Goal: Task Accomplishment & Management: Manage account settings

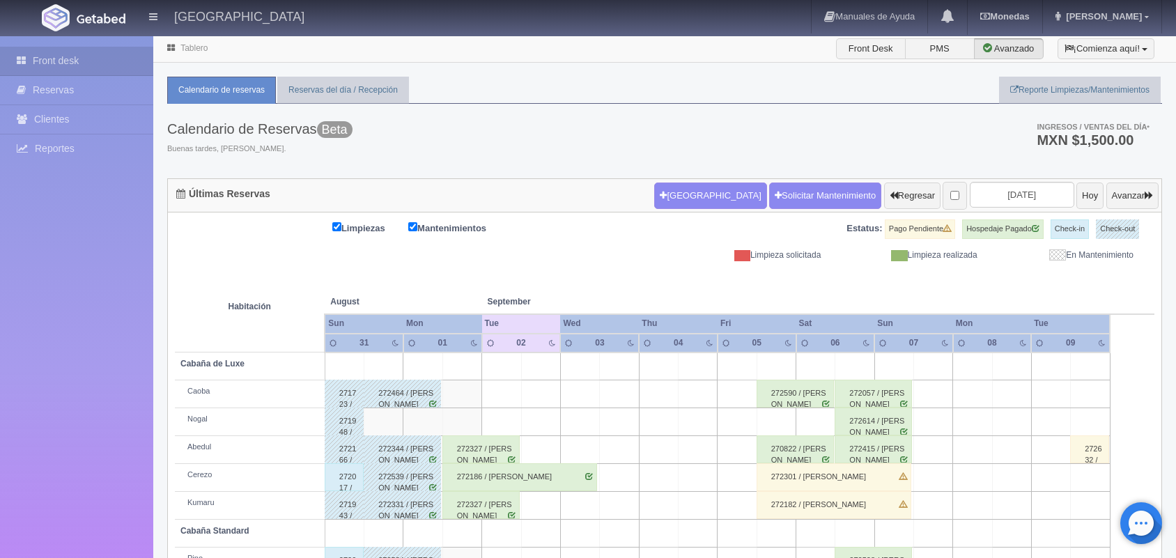
scroll to position [158, 0]
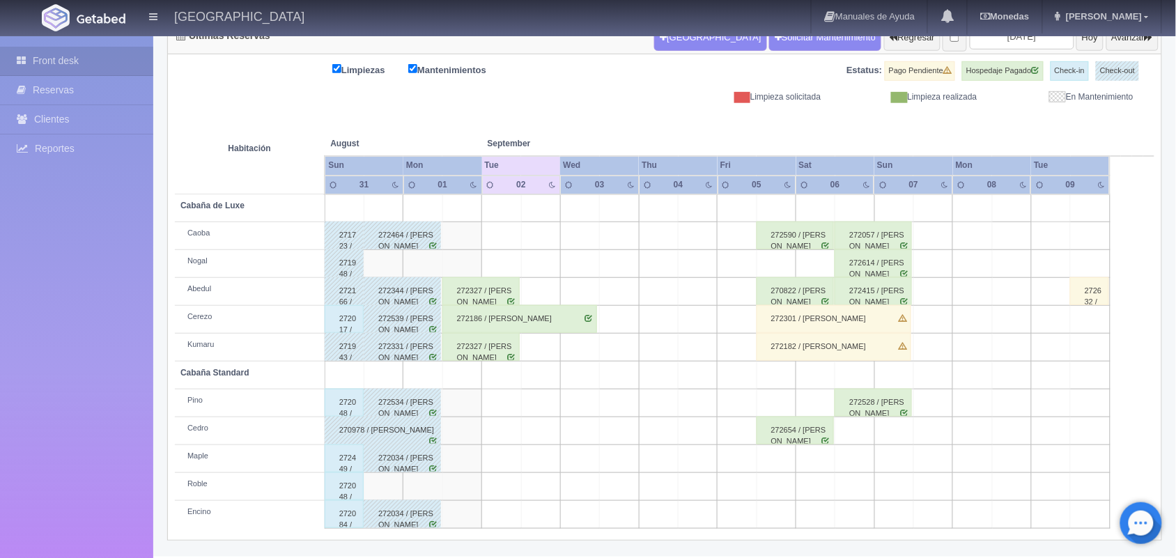
click at [520, 318] on div "272186 / [PERSON_NAME]" at bounding box center [519, 319] width 155 height 28
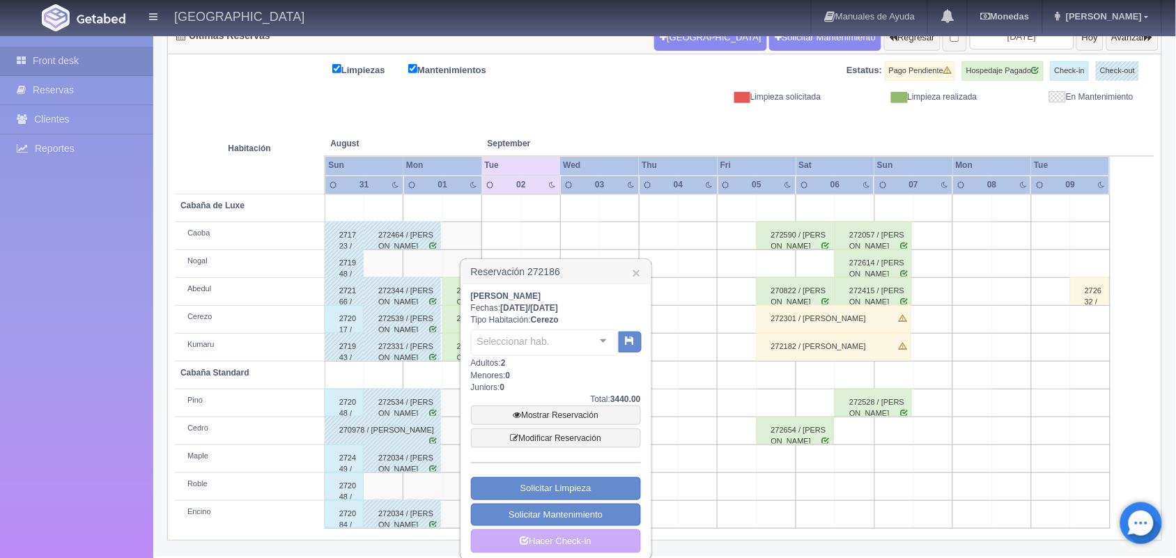
click at [520, 318] on div "Humberto Salazar Fechas: 2025-09-01 / 2025-09-03 Tipo Habitación: Cerezo Selecc…" at bounding box center [556, 421] width 170 height 263
click at [632, 269] on link "×" at bounding box center [636, 272] width 8 height 15
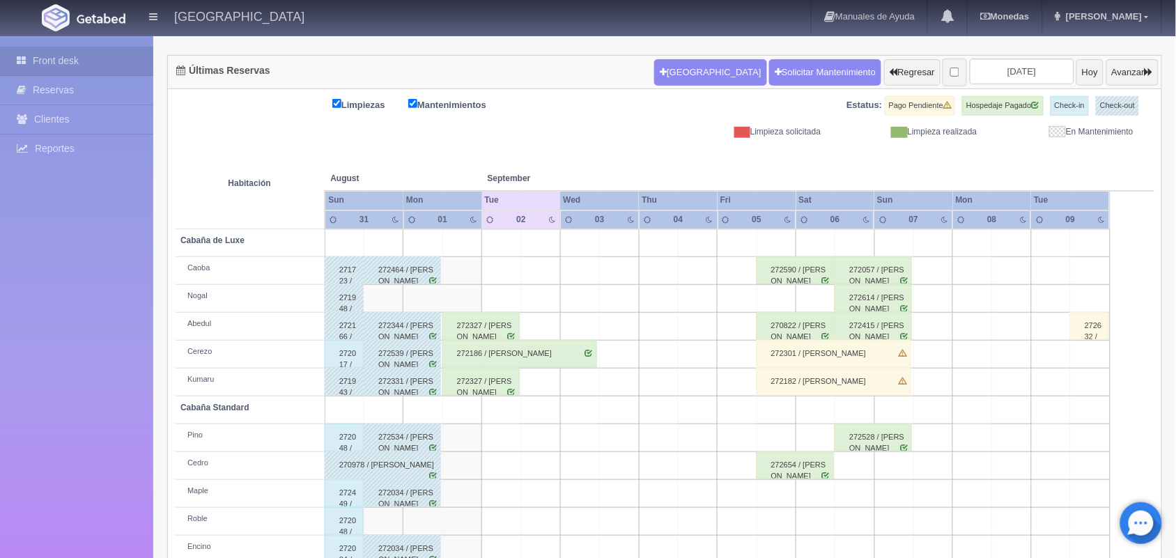
scroll to position [88, 0]
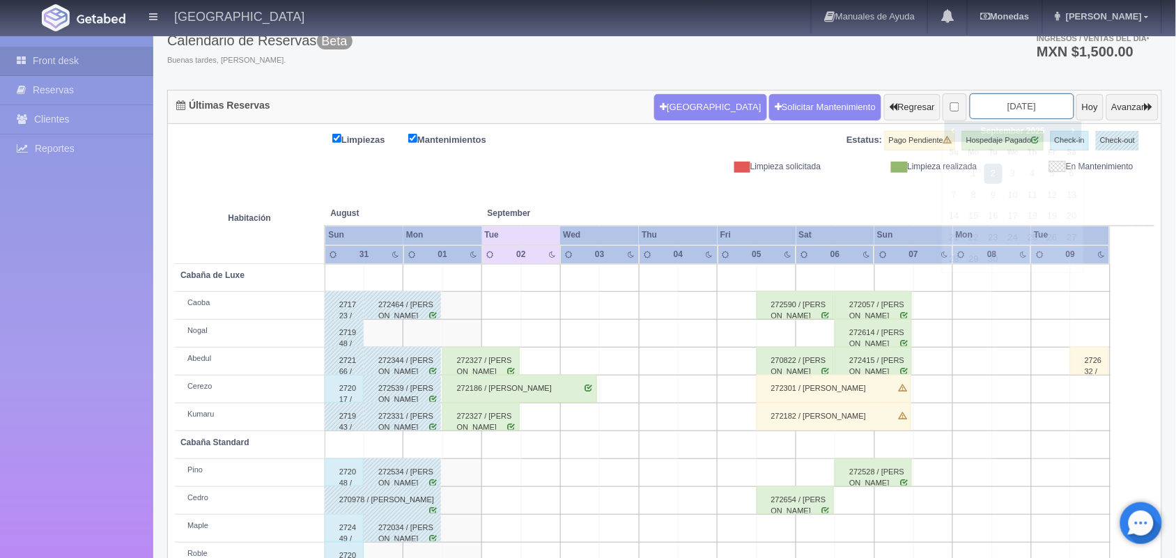
click at [1026, 104] on input "[DATE]" at bounding box center [1022, 106] width 104 height 26
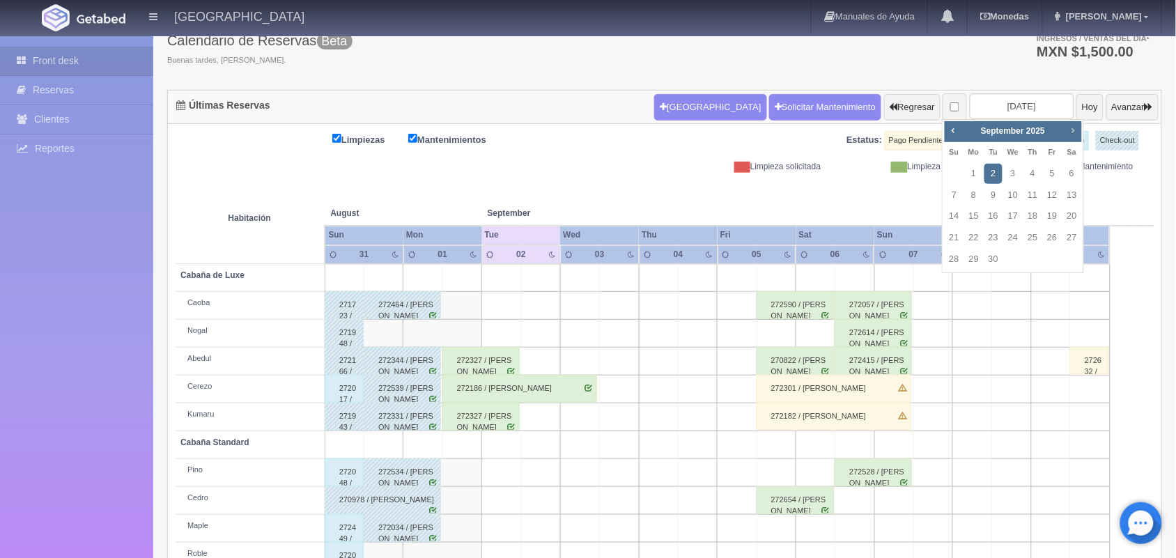
click at [1071, 127] on span "Next" at bounding box center [1072, 130] width 11 height 11
click at [1073, 194] on link "8" at bounding box center [1072, 195] width 18 height 20
type input "2025-11-08"
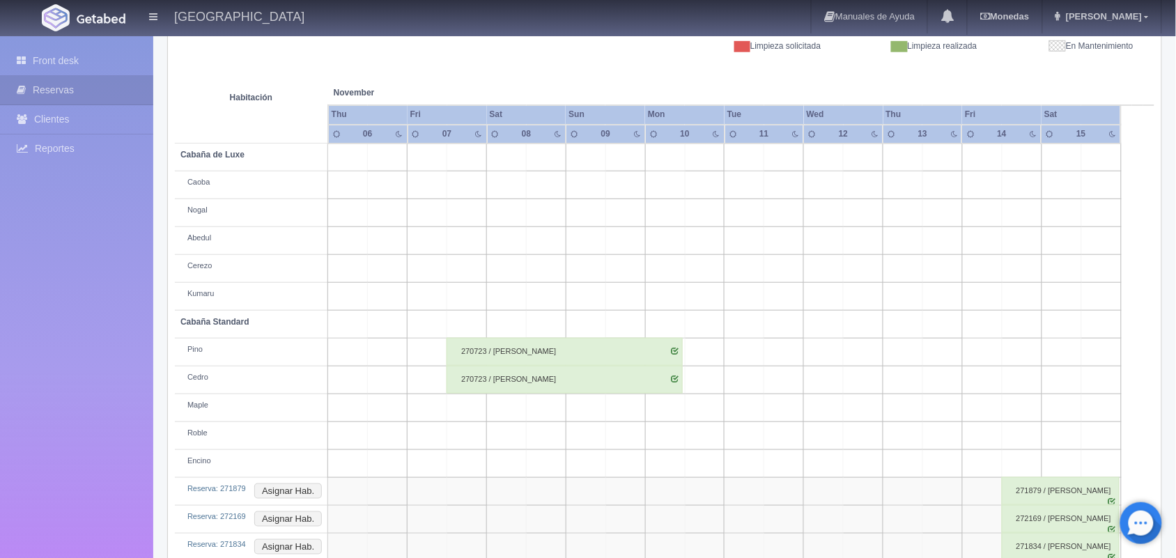
scroll to position [242, 0]
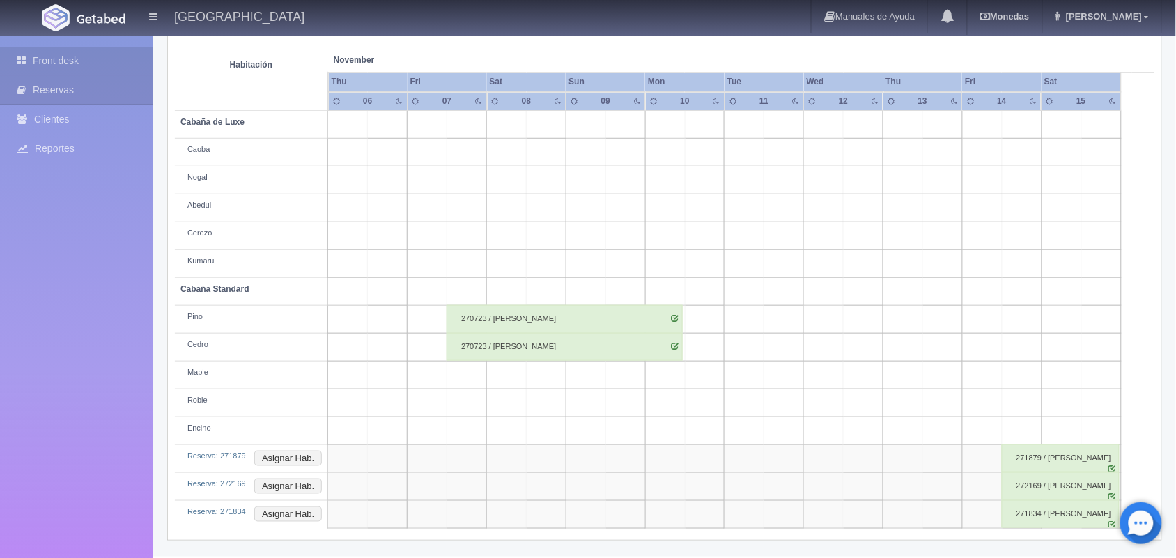
click at [85, 56] on link "Front desk" at bounding box center [76, 61] width 153 height 29
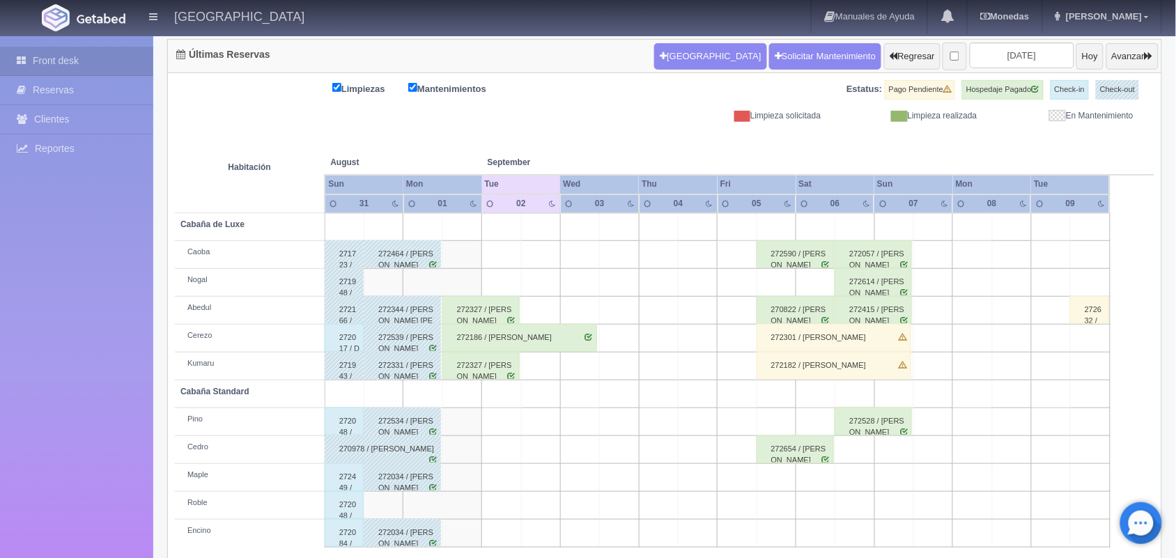
scroll to position [158, 0]
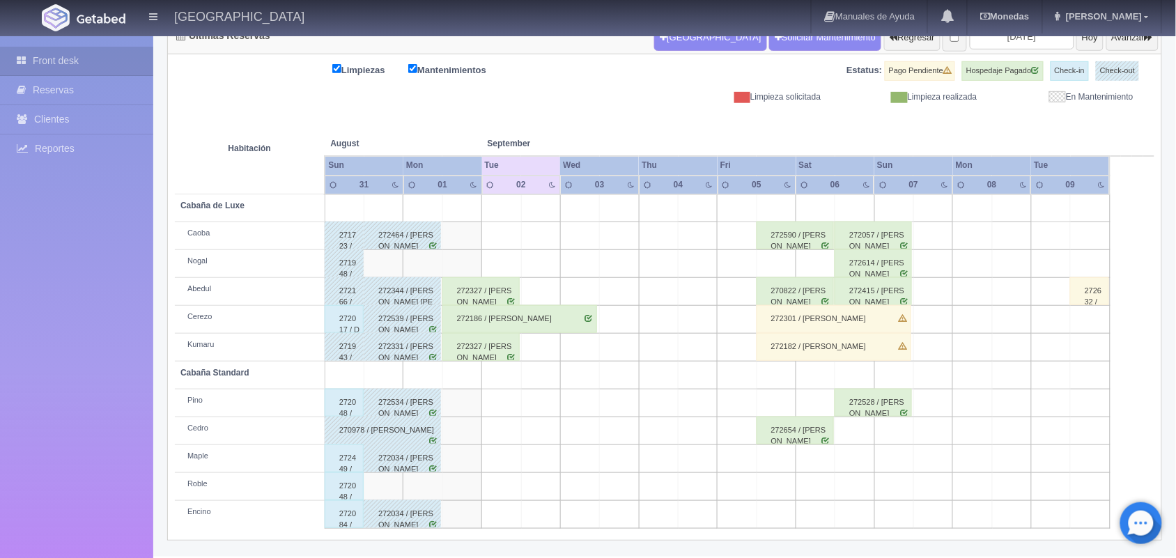
click at [879, 349] on div "272182 / Leslie Guadalupe Ramírez Ríos" at bounding box center [833, 347] width 155 height 28
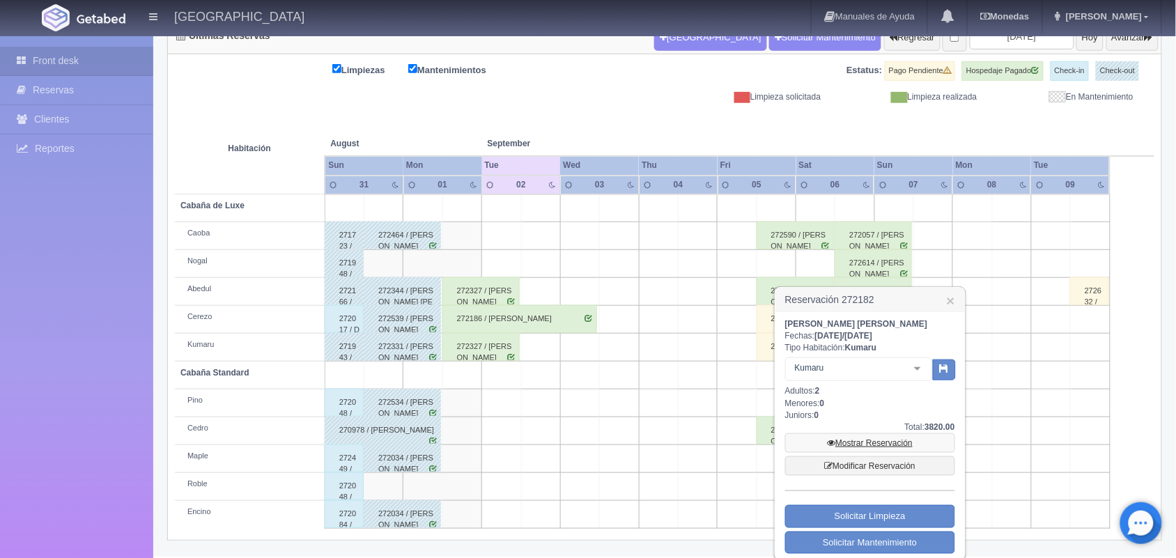
click at [912, 439] on link "Mostrar Reservación" at bounding box center [870, 443] width 170 height 20
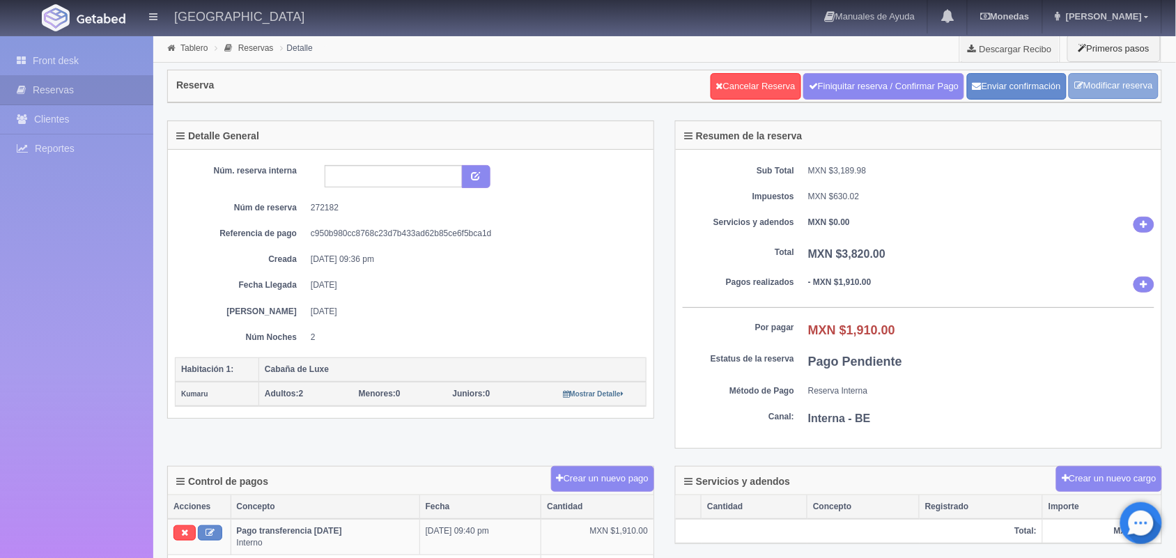
click at [1105, 84] on link "Modificar reserva" at bounding box center [1113, 86] width 90 height 26
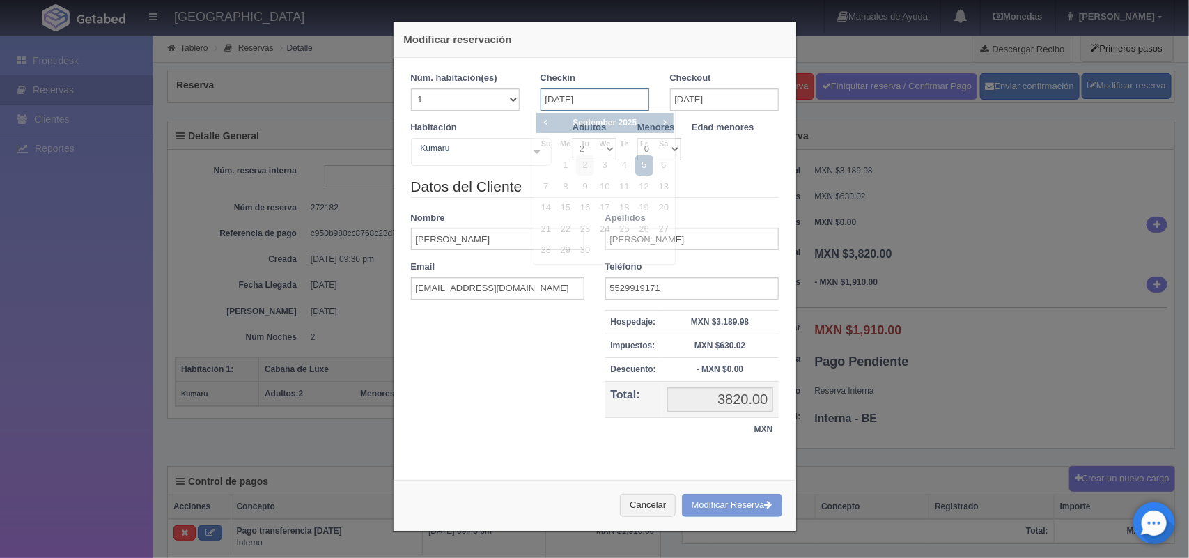
click at [608, 98] on input "[DATE]" at bounding box center [594, 99] width 109 height 22
click at [665, 118] on span "Next" at bounding box center [664, 121] width 11 height 11
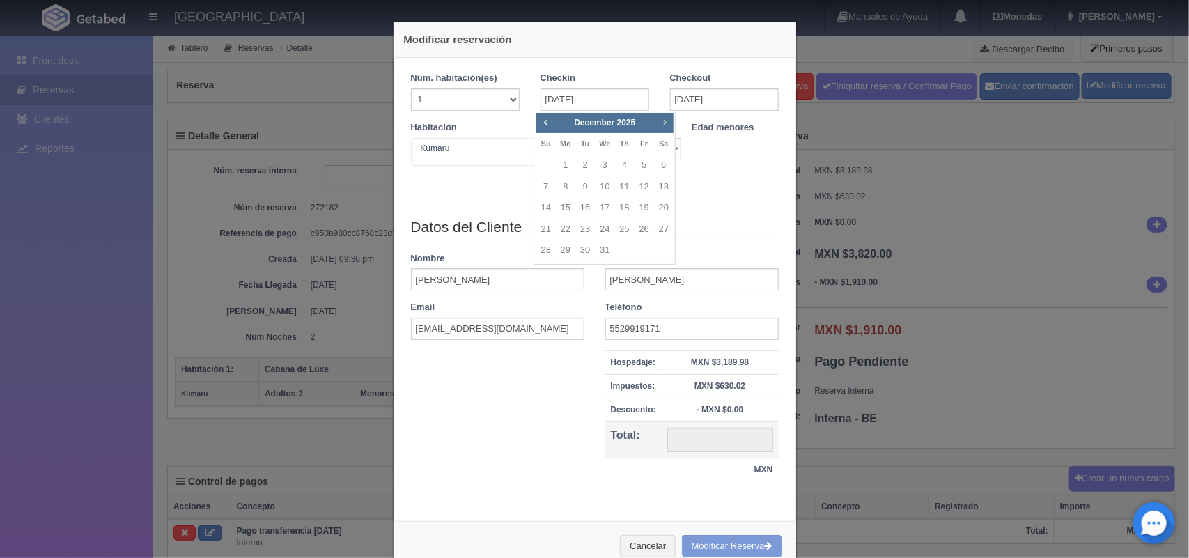
click at [665, 118] on span "Next" at bounding box center [664, 121] width 11 height 11
checkbox input "false"
type input "4020.00"
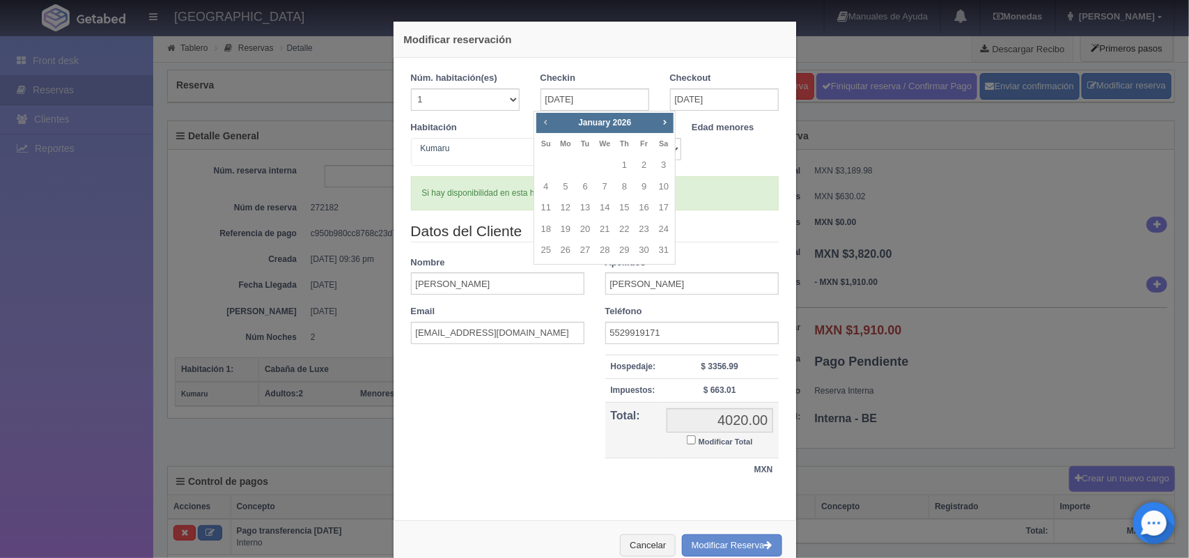
click at [547, 118] on span "Prev" at bounding box center [545, 121] width 11 height 11
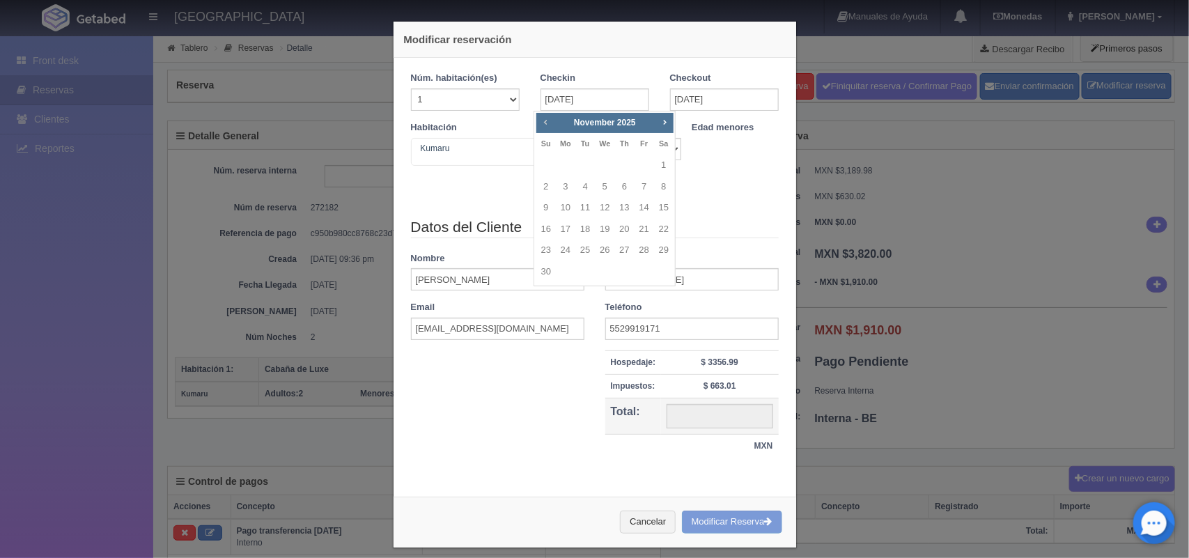
click at [547, 118] on span "Prev" at bounding box center [545, 121] width 11 height 11
checkbox input "false"
type input "4020.00"
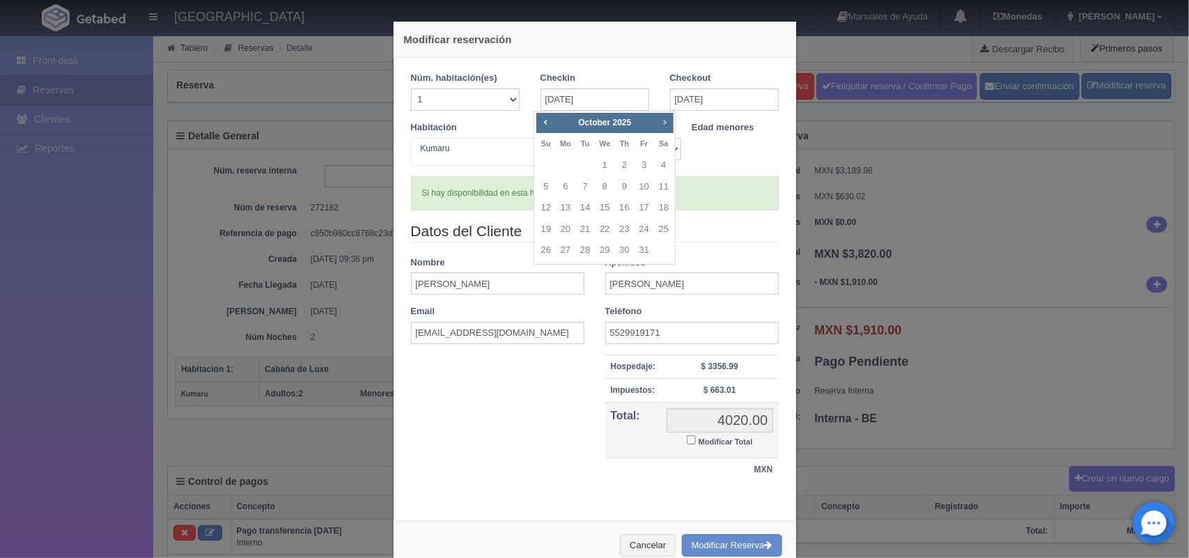
click at [666, 120] on span "Next" at bounding box center [664, 121] width 11 height 11
checkbox input "false"
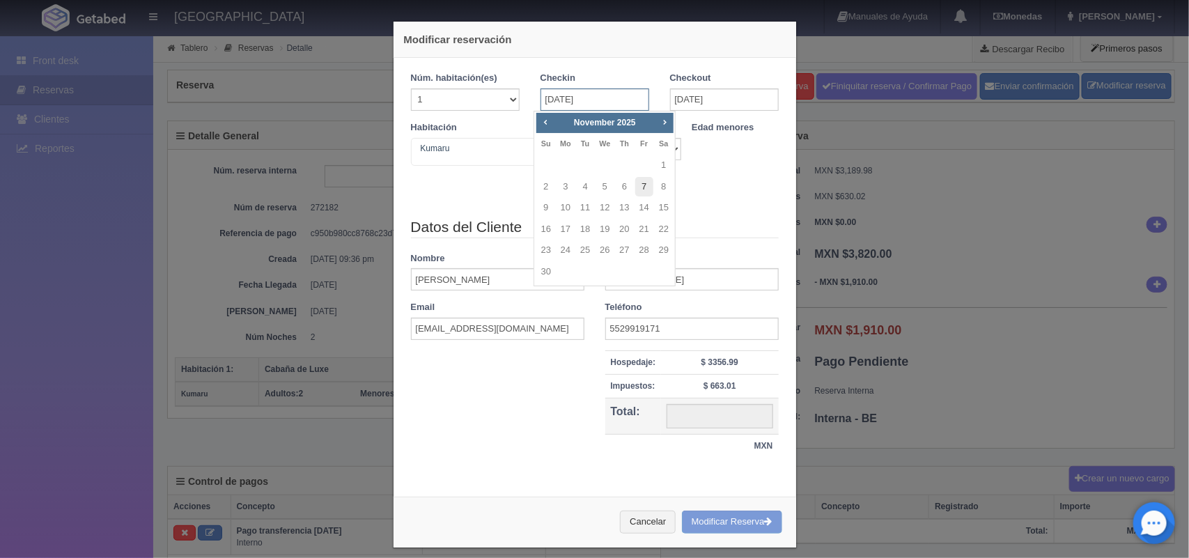
type input "4020.00"
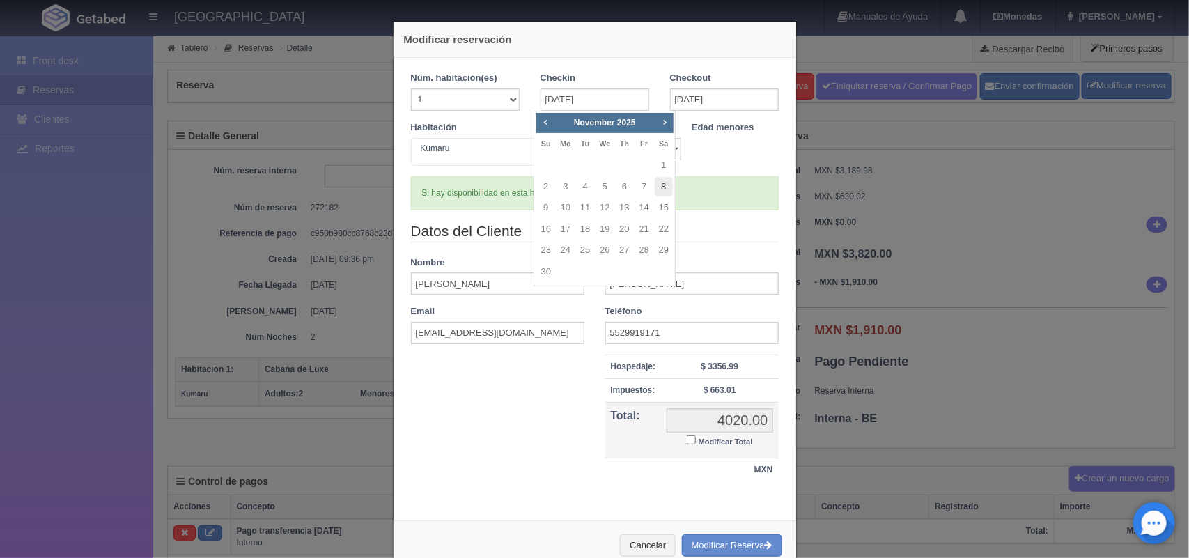
click at [666, 185] on link "8" at bounding box center [664, 187] width 18 height 20
type input "08-11-2025"
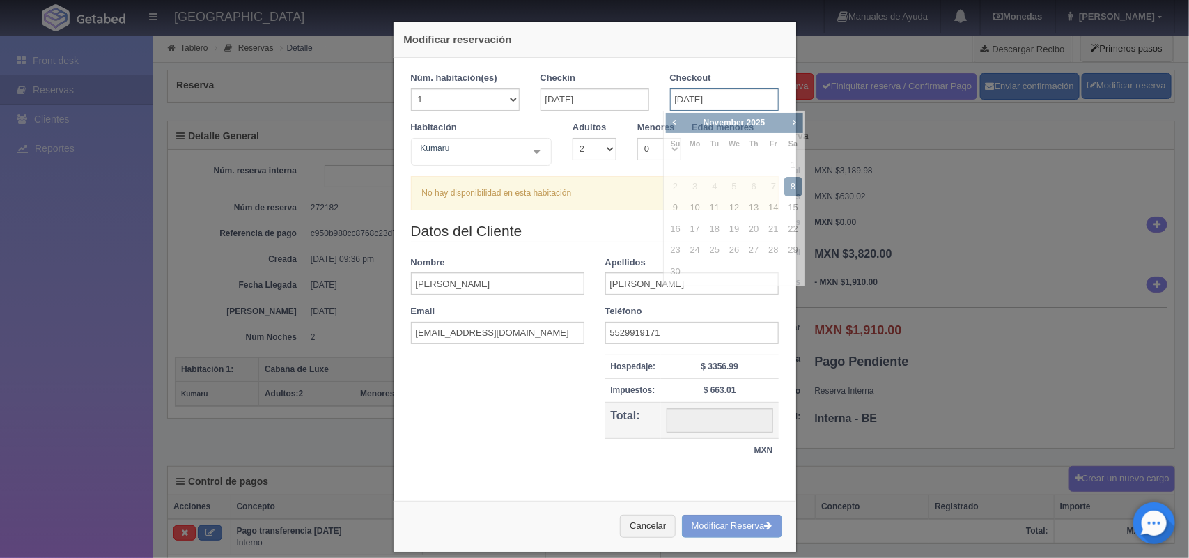
click at [752, 100] on input "08-11-2025" at bounding box center [724, 99] width 109 height 22
click at [696, 207] on link "10" at bounding box center [695, 208] width 18 height 20
type input "10-11-2025"
checkbox input "false"
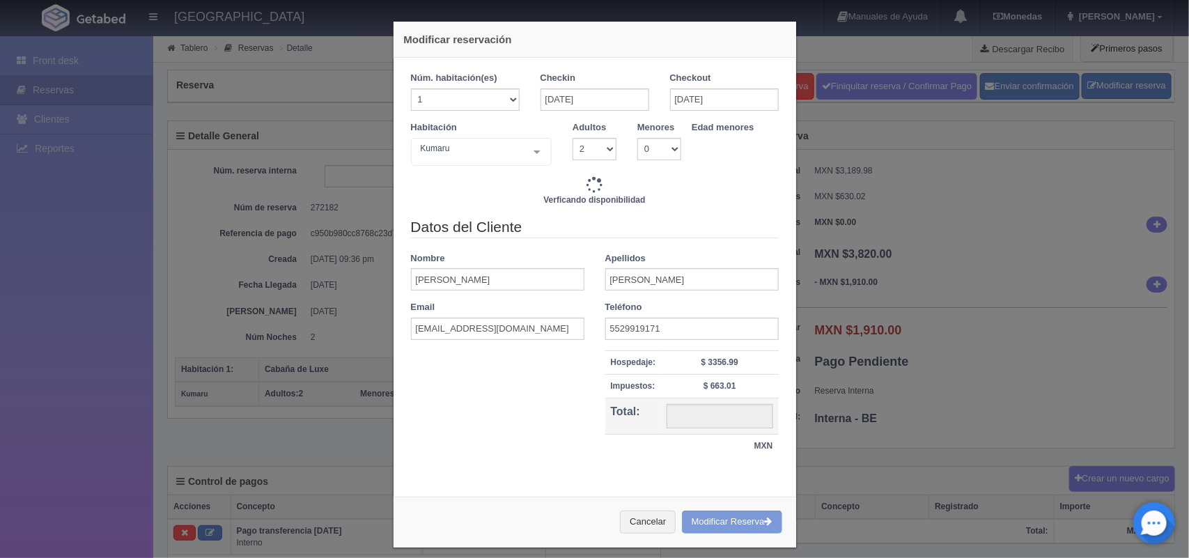
type input "4020.00"
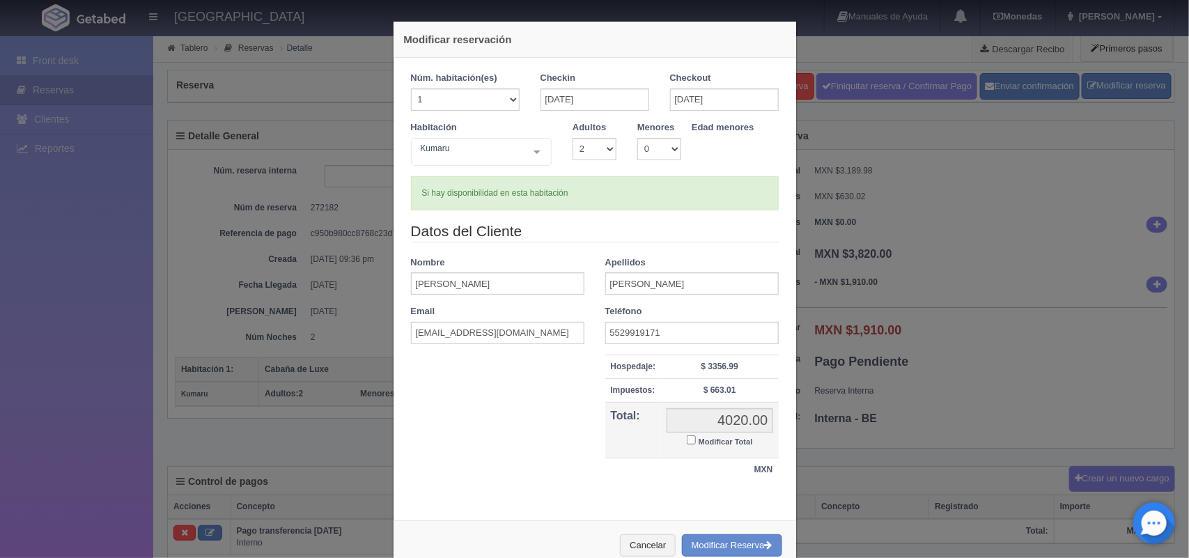
click at [784, 548] on div "Cancelar Modificar Reserva" at bounding box center [595, 545] width 403 height 51
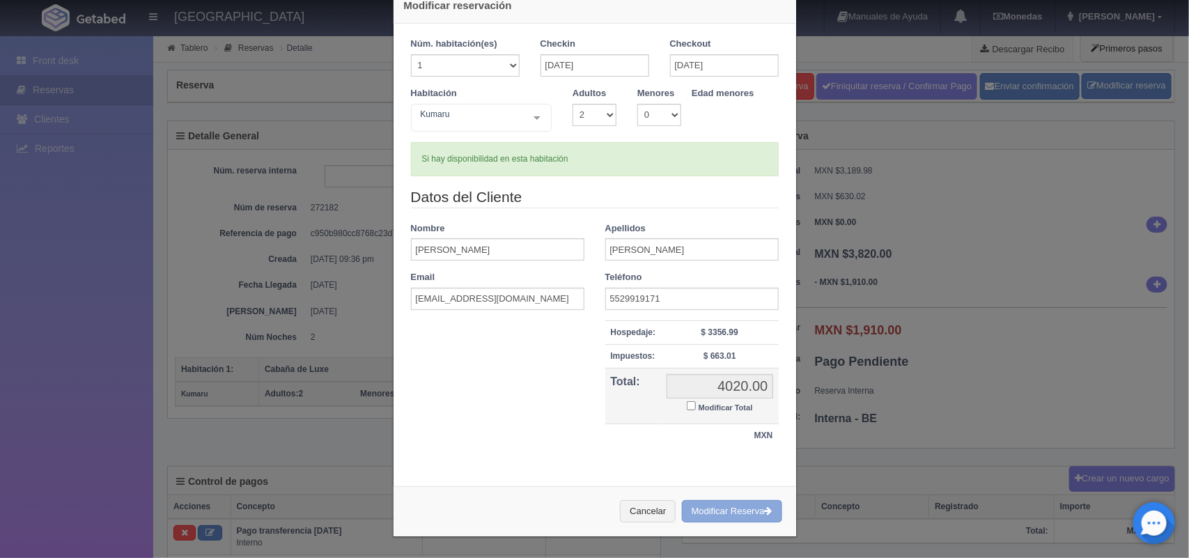
drag, startPoint x: 784, startPoint y: 548, endPoint x: 715, endPoint y: 510, distance: 78.3
click at [715, 510] on div "Cancelar Modificar Reserva" at bounding box center [595, 511] width 403 height 51
click at [715, 510] on button "Modificar Reserva" at bounding box center [732, 511] width 100 height 23
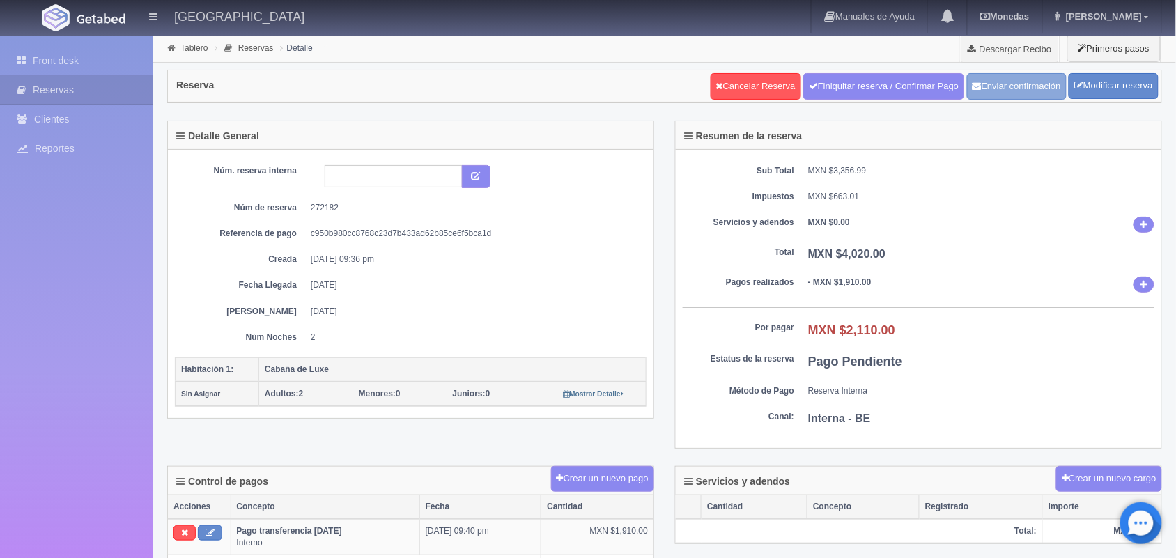
click at [1004, 79] on button "Enviar confirmación" at bounding box center [1017, 86] width 100 height 26
click at [101, 58] on link "Front desk" at bounding box center [76, 61] width 153 height 29
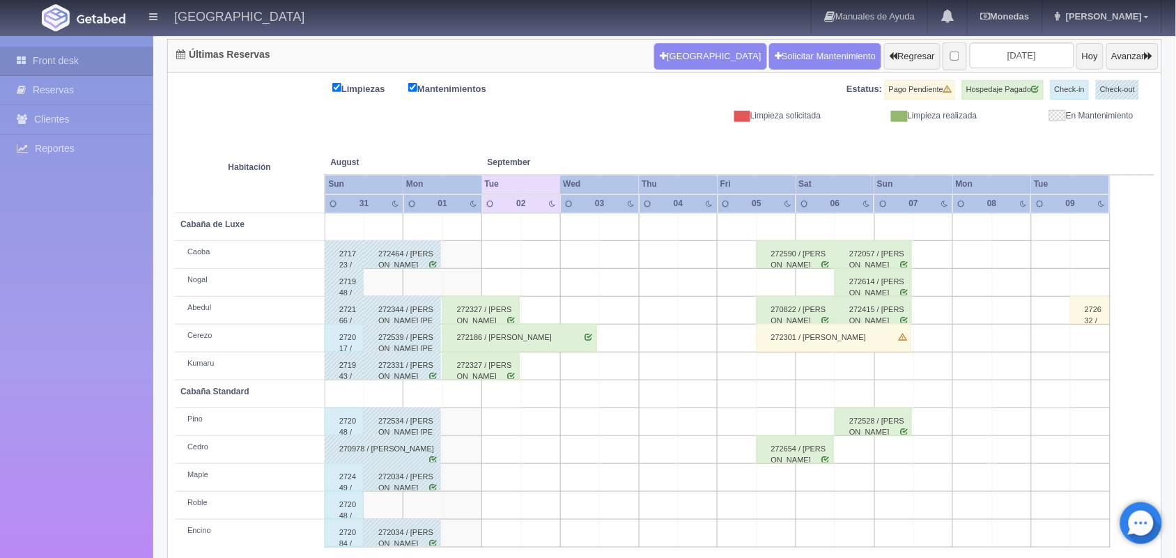
scroll to position [158, 0]
